Goal: Find specific page/section

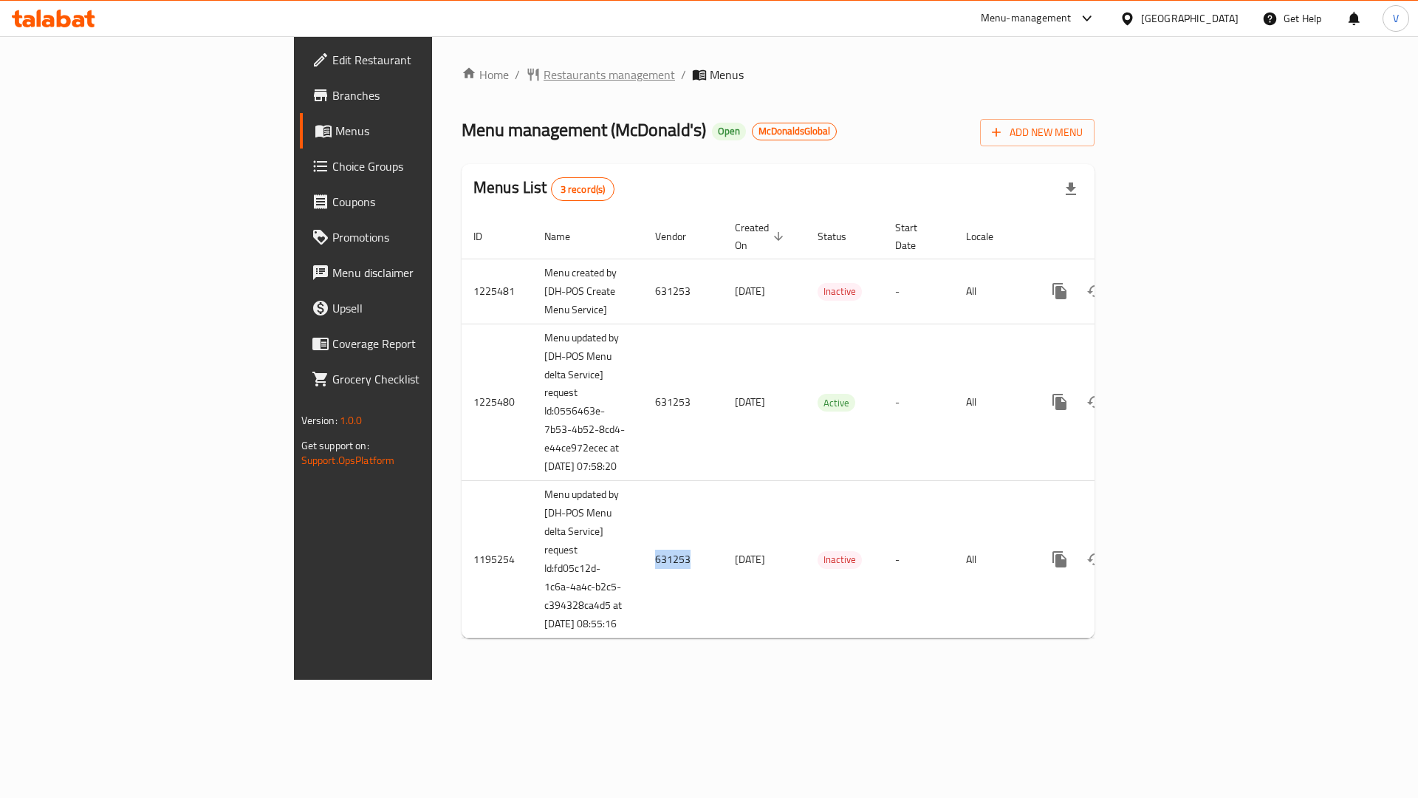
click at [544, 81] on span "Restaurants management" at bounding box center [609, 75] width 131 height 18
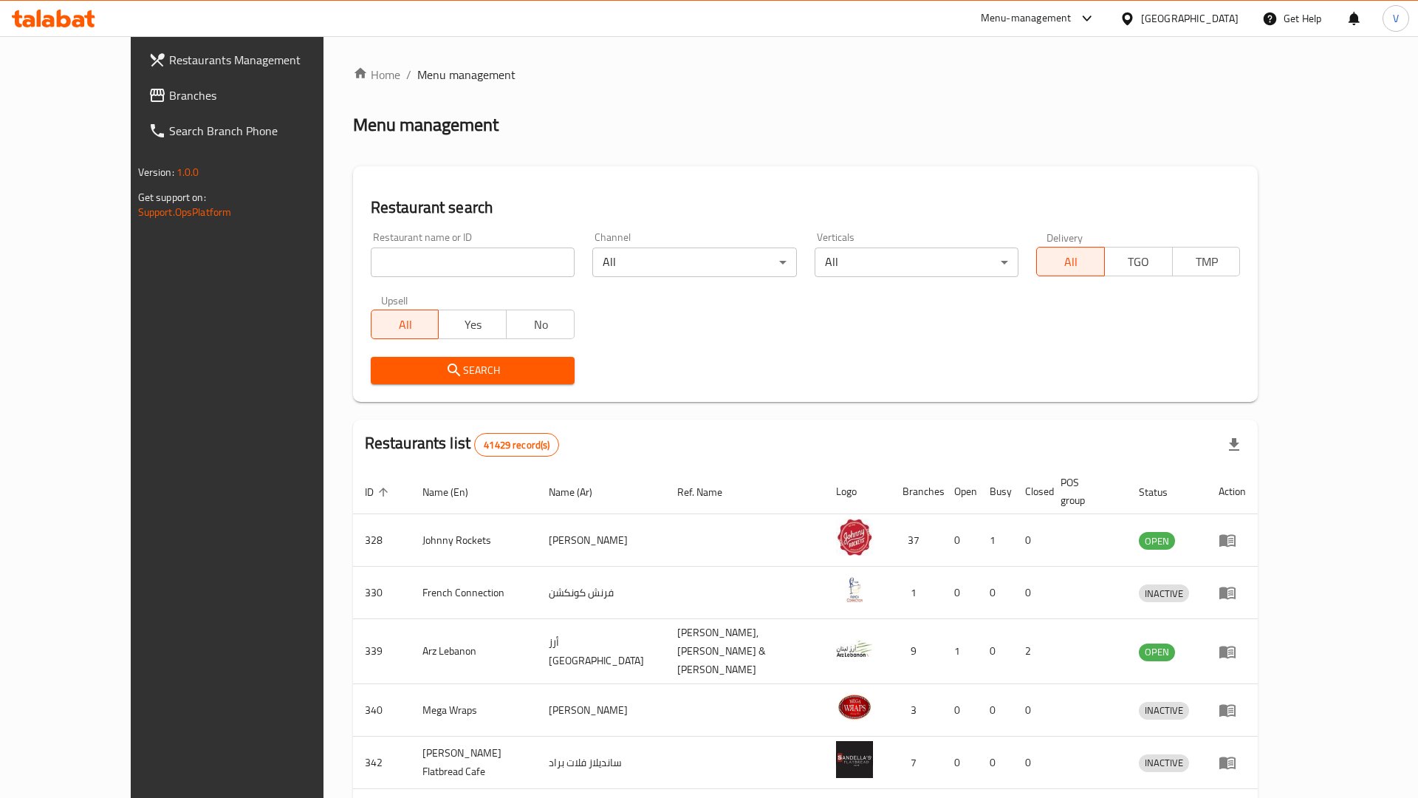
click at [1161, 36] on div "​ Menu-management [GEOGRAPHIC_DATA] Get Help V Restaurants Management Branches …" at bounding box center [709, 416] width 1418 height 761
click at [1161, 19] on div "[GEOGRAPHIC_DATA]" at bounding box center [1189, 18] width 97 height 16
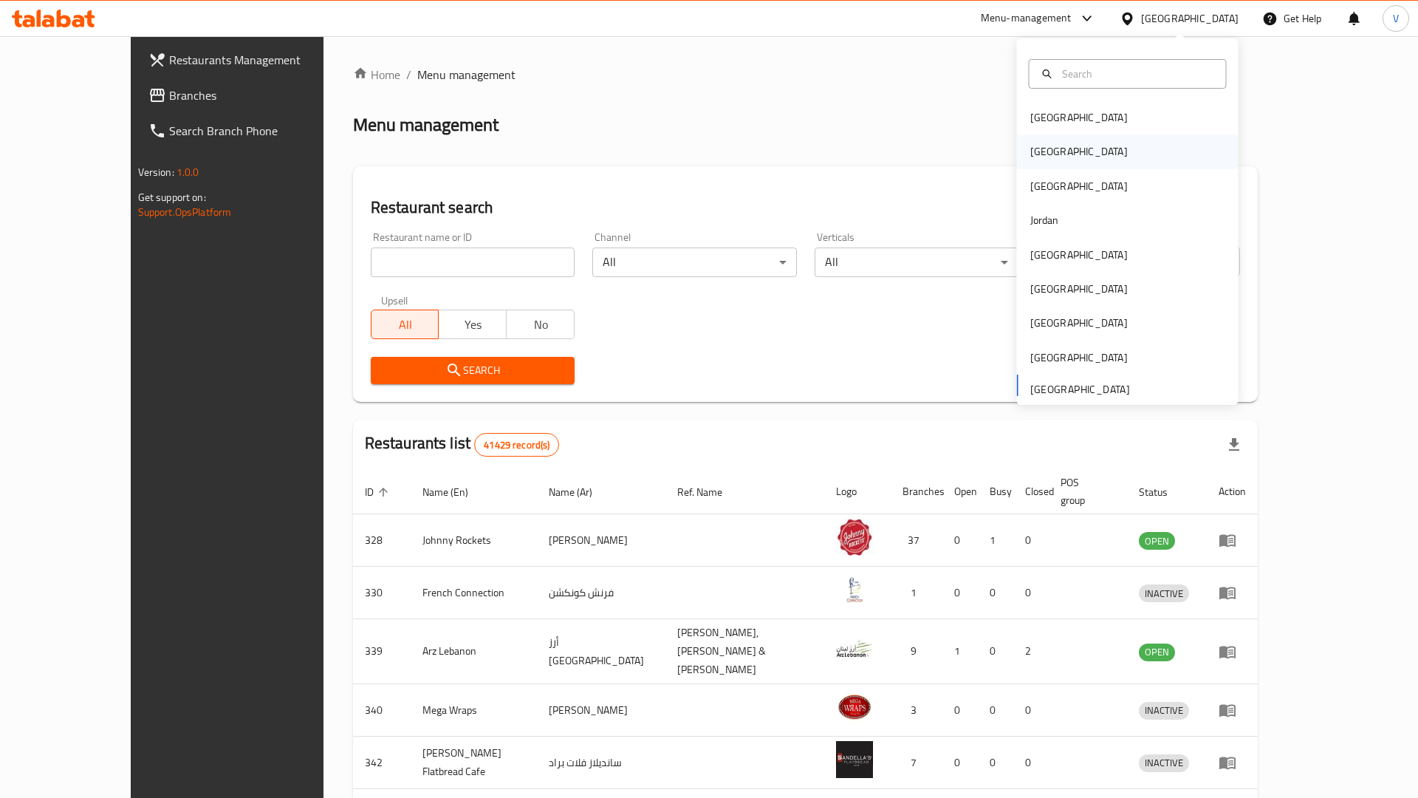
click at [1047, 158] on div "[GEOGRAPHIC_DATA]" at bounding box center [1078, 151] width 97 height 16
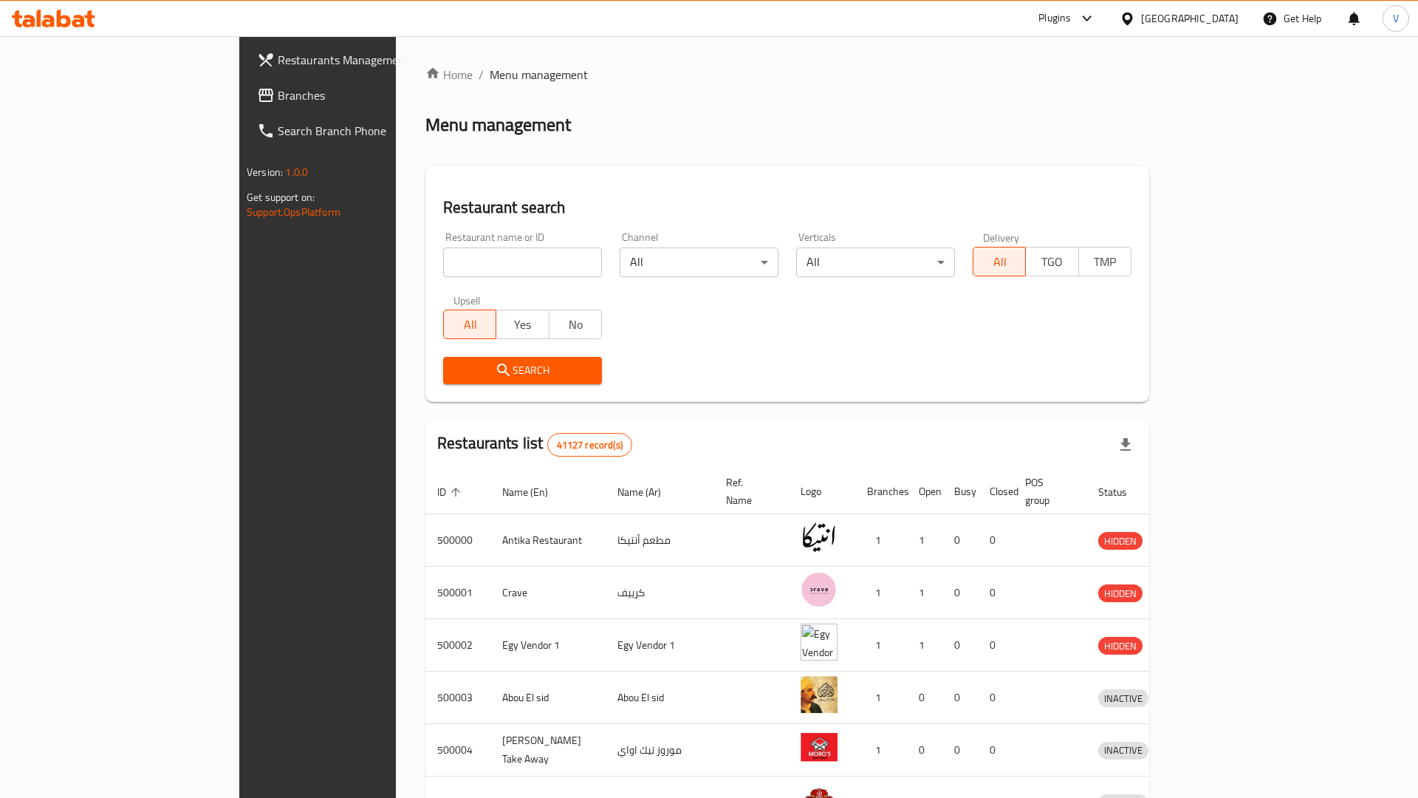
click at [443, 261] on input "search" at bounding box center [522, 262] width 159 height 30
type input "776857"
click button "Search" at bounding box center [522, 370] width 159 height 27
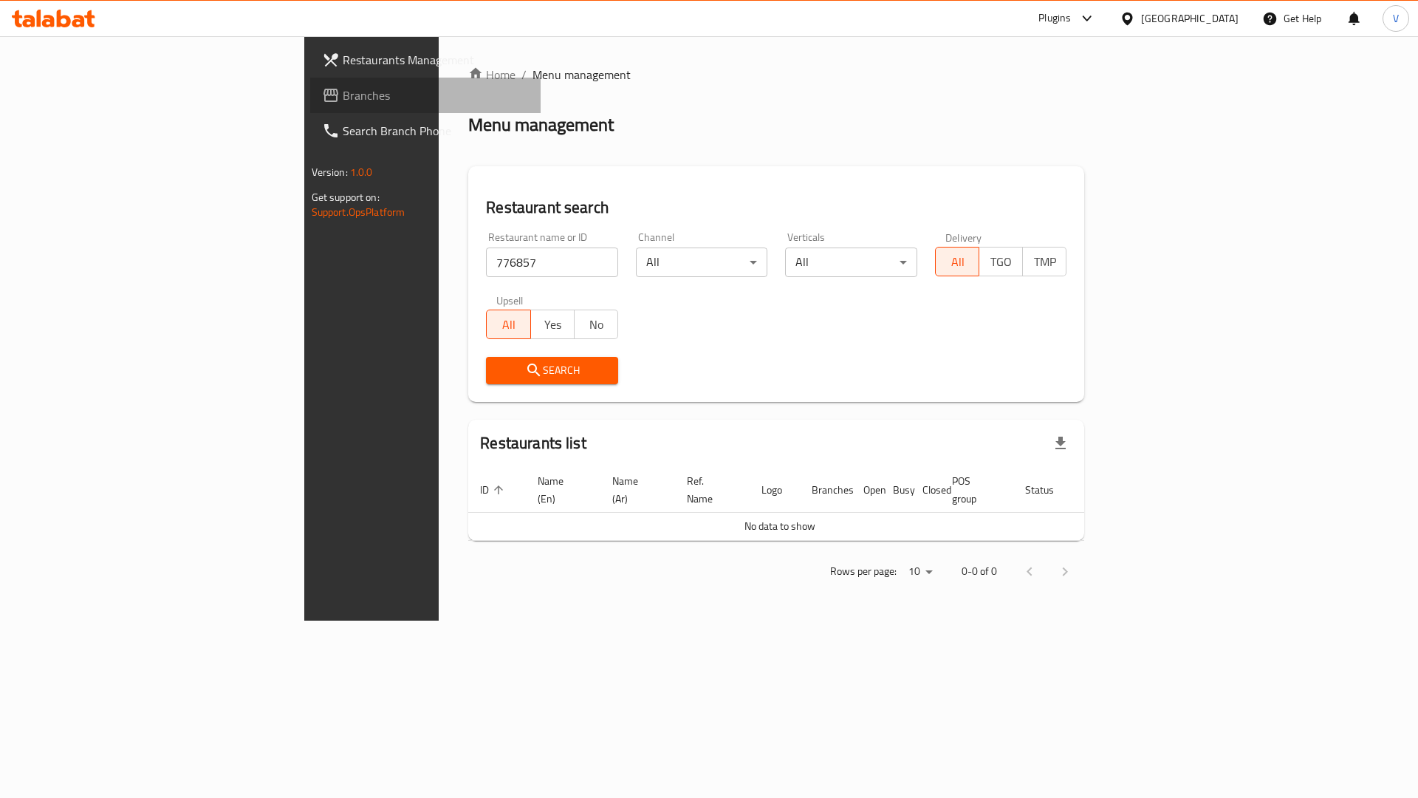
click at [310, 109] on link "Branches" at bounding box center [425, 95] width 231 height 35
